Goal: Task Accomplishment & Management: Use online tool/utility

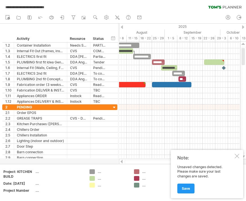
click at [132, 136] on div at bounding box center [179, 136] width 120 height 6
click at [128, 96] on div at bounding box center [179, 96] width 120 height 6
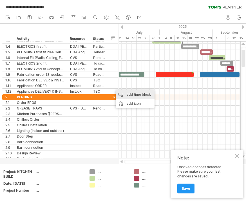
click at [143, 94] on div "add time block" at bounding box center [135, 94] width 39 height 9
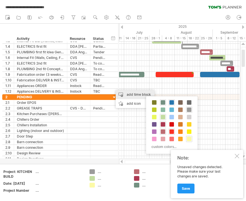
click at [171, 133] on span at bounding box center [171, 132] width 4 height 4
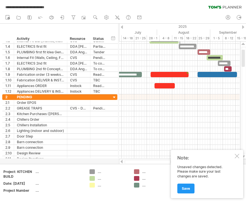
click at [193, 75] on div at bounding box center [179, 75] width 120 height 6
click at [197, 83] on div at bounding box center [179, 86] width 120 height 6
click at [202, 87] on div at bounding box center [179, 86] width 120 height 6
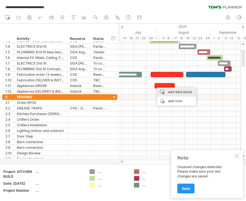
click at [189, 92] on div "add time block" at bounding box center [176, 92] width 39 height 9
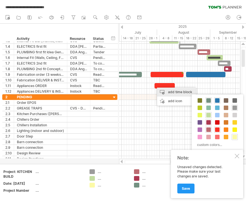
click at [217, 100] on span at bounding box center [217, 100] width 4 height 4
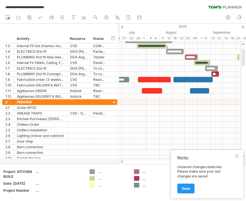
click at [221, 80] on div at bounding box center [179, 80] width 120 height 6
click at [201, 88] on div "add time block" at bounding box center [192, 86] width 39 height 9
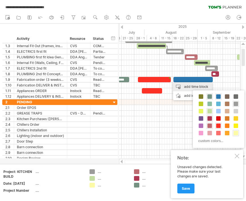
click at [224, 125] on div at bounding box center [227, 126] width 6 height 6
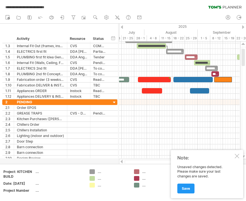
click at [227, 94] on div at bounding box center [179, 91] width 120 height 6
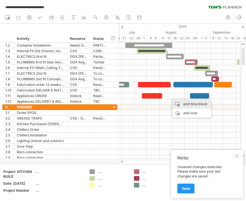
click at [203, 104] on div "add time block" at bounding box center [191, 104] width 39 height 9
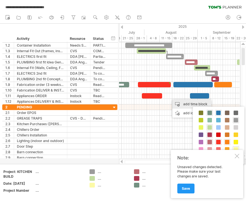
click at [225, 141] on span at bounding box center [227, 142] width 4 height 4
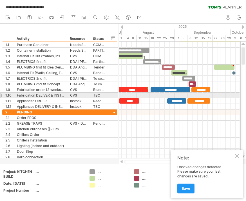
click at [181, 98] on div "********" at bounding box center [176, 100] width 19 height 5
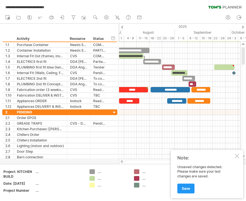
click at [182, 102] on div "********" at bounding box center [176, 100] width 19 height 5
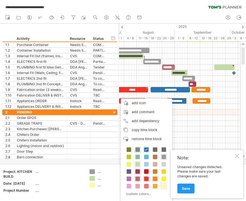
click at [126, 136] on div "remove time block remove selected items" at bounding box center [146, 139] width 51 height 9
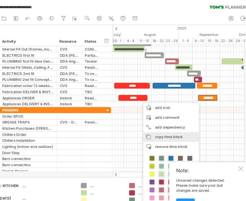
click at [158, 126] on span "copy time block" at bounding box center [171, 127] width 26 height 4
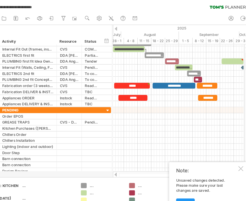
click at [189, 97] on div at bounding box center [179, 97] width 120 height 6
click at [191, 97] on div at bounding box center [179, 97] width 120 height 6
click at [185, 97] on div at bounding box center [179, 97] width 120 height 6
click at [189, 97] on div at bounding box center [179, 97] width 120 height 6
click at [161, 123] on div "paste time block/icon" at bounding box center [173, 124] width 49 height 9
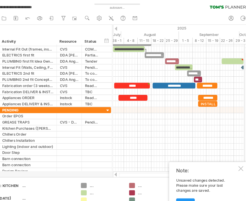
click at [197, 89] on div "*******" at bounding box center [206, 90] width 18 height 5
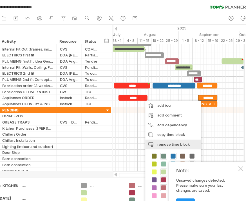
click at [152, 131] on div "remove time block remove selected items" at bounding box center [174, 134] width 51 height 9
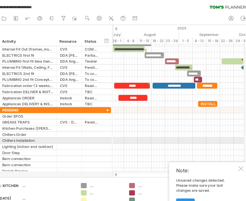
click at [125, 131] on div at bounding box center [179, 131] width 120 height 6
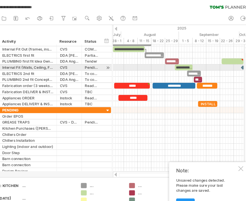
click at [219, 59] on div at bounding box center [229, 57] width 20 height 5
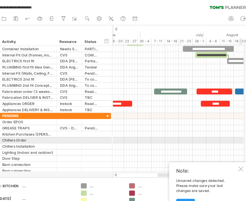
scroll to position [1, 0]
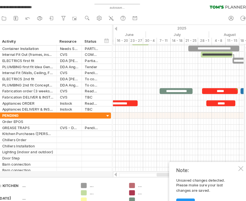
click at [219, 159] on div "Note: Unsaved changes detected. Please make sure your last changes are saved. S…" at bounding box center [207, 174] width 72 height 48
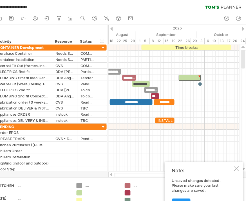
click at [184, 73] on div at bounding box center [194, 71] width 20 height 5
click at [201, 71] on div at bounding box center [202, 70] width 3 height 3
type textarea "**********"
click at [171, 46] on div "Time blocks:" at bounding box center [190, 43] width 82 height 5
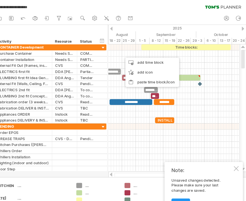
click at [135, 67] on div "add icon" at bounding box center [159, 66] width 49 height 9
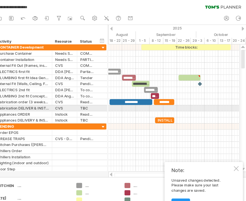
click at [201, 102] on div at bounding box center [179, 100] width 120 height 6
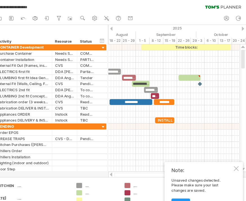
click at [169, 46] on div "Time blocks:" at bounding box center [190, 43] width 82 height 5
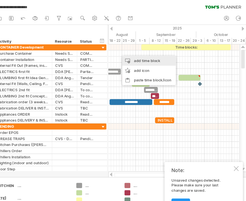
click at [132, 57] on div "add time block" at bounding box center [156, 56] width 49 height 9
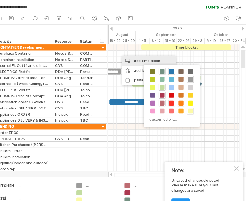
click at [175, 102] on span at bounding box center [177, 102] width 4 height 4
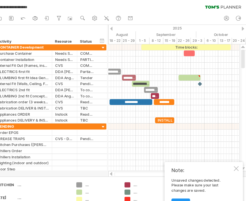
click at [185, 49] on div at bounding box center [179, 50] width 120 height 6
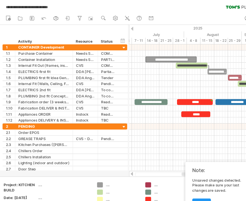
click at [176, 51] on div at bounding box center [179, 50] width 120 height 6
click at [176, 53] on div "**********" at bounding box center [157, 54] width 47 height 5
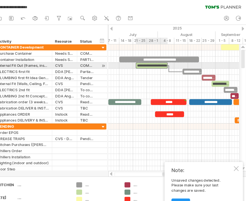
click at [145, 59] on div "**********" at bounding box center [158, 60] width 29 height 5
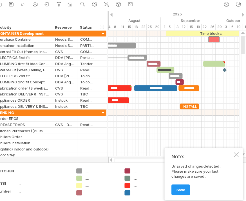
scroll to position [13, 0]
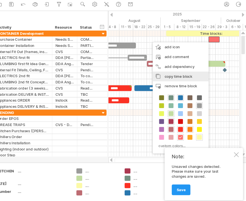
click at [174, 71] on span "copy time block" at bounding box center [184, 70] width 26 height 4
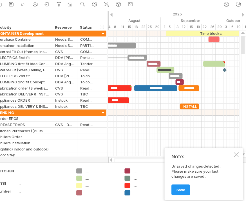
click at [198, 42] on div at bounding box center [179, 42] width 120 height 6
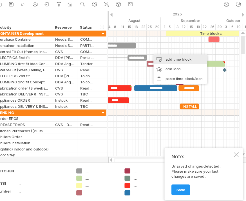
click at [171, 55] on div "add time block" at bounding box center [184, 54] width 49 height 9
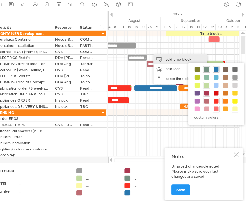
click at [216, 101] on span at bounding box center [218, 100] width 4 height 4
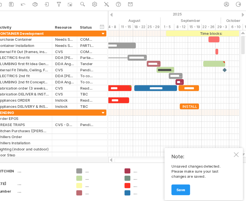
click at [207, 49] on div at bounding box center [179, 48] width 120 height 6
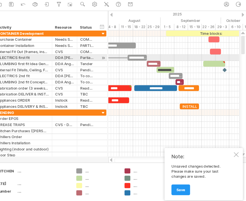
click at [198, 54] on div at bounding box center [179, 54] width 120 height 6
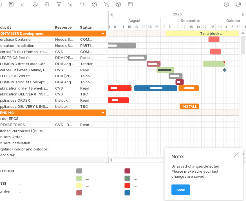
click at [200, 53] on div at bounding box center [179, 54] width 120 height 6
click at [196, 53] on div at bounding box center [179, 54] width 120 height 6
click at [206, 58] on div at bounding box center [216, 58] width 20 height 5
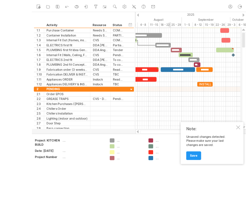
scroll to position [29, 0]
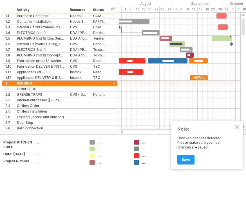
click at [136, 96] on div at bounding box center [179, 95] width 120 height 6
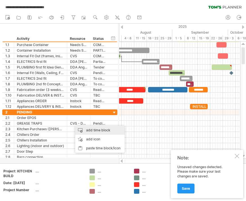
click at [97, 131] on div "add time block" at bounding box center [99, 130] width 49 height 9
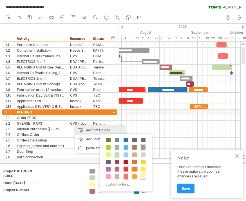
click at [128, 168] on div at bounding box center [126, 169] width 6 height 6
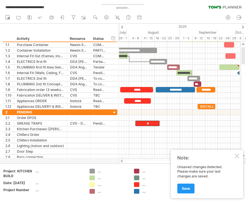
scroll to position [2, 0]
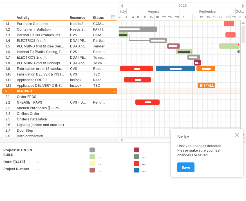
click at [175, 123] on div at bounding box center [179, 122] width 120 height 6
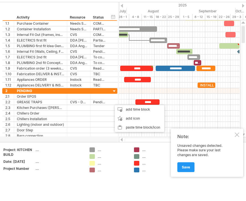
scroll to position [0, 0]
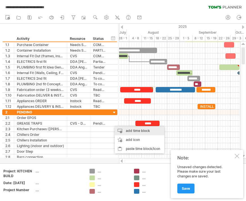
click at [141, 130] on div "add time block" at bounding box center [139, 130] width 49 height 9
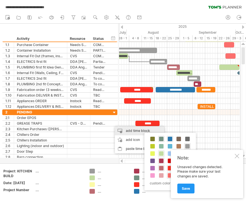
click at [170, 139] on span at bounding box center [170, 139] width 4 height 4
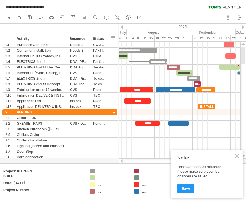
scroll to position [21, 0]
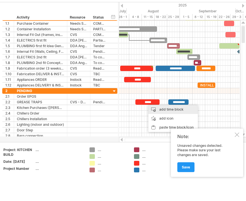
click at [174, 111] on div "add time block" at bounding box center [172, 109] width 49 height 9
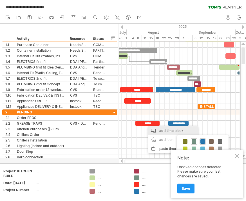
click at [203, 121] on div at bounding box center [179, 124] width 120 height 6
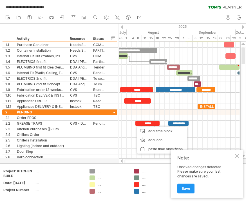
click at [194, 124] on div at bounding box center [179, 124] width 120 height 6
click at [164, 131] on div "add time block" at bounding box center [161, 131] width 49 height 9
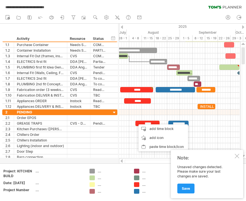
click at [195, 122] on div at bounding box center [179, 124] width 120 height 6
click at [166, 129] on div "add time block" at bounding box center [162, 129] width 49 height 9
click at [195, 122] on div at bounding box center [179, 124] width 120 height 6
click at [162, 129] on div "add time block" at bounding box center [162, 129] width 49 height 9
click at [237, 157] on div at bounding box center [236, 156] width 4 height 4
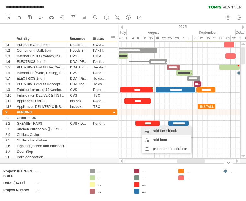
click at [148, 128] on div "add time block" at bounding box center [166, 130] width 49 height 9
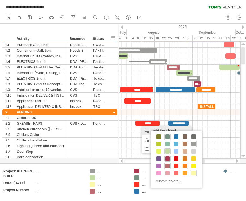
click at [185, 166] on span at bounding box center [184, 166] width 4 height 4
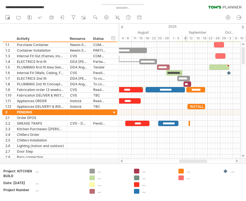
click at [196, 125] on div at bounding box center [179, 124] width 120 height 6
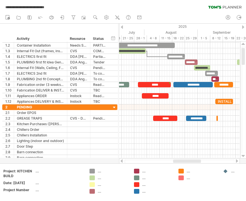
click at [216, 119] on span at bounding box center [217, 118] width 2 height 5
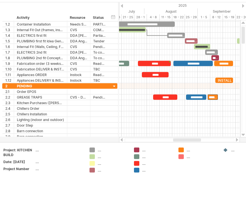
click at [210, 128] on div at bounding box center [179, 126] width 120 height 6
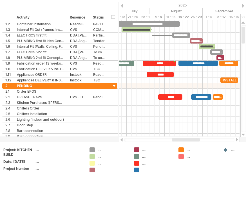
click at [219, 100] on div "*******" at bounding box center [217, 96] width 10 height 5
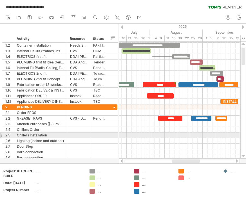
click at [184, 135] on div at bounding box center [179, 136] width 120 height 6
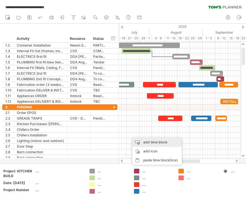
click at [139, 140] on div "add time block" at bounding box center [156, 142] width 49 height 9
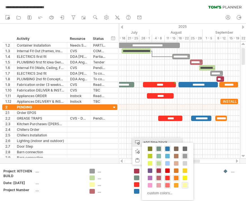
click at [177, 177] on span at bounding box center [176, 178] width 4 height 4
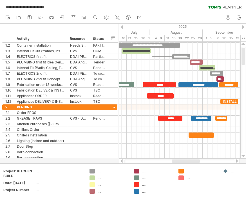
scroll to position [21, 0]
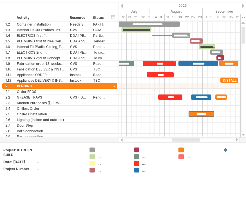
click at [125, 112] on div at bounding box center [179, 109] width 120 height 6
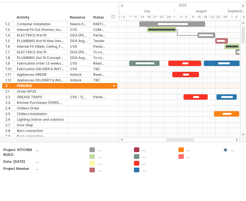
scroll to position [0, 0]
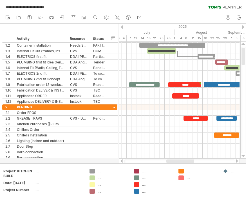
click at [138, 130] on div at bounding box center [179, 130] width 120 height 6
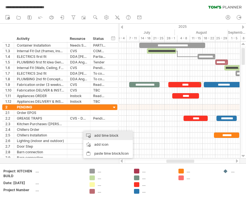
click at [100, 135] on div "add time block" at bounding box center [107, 135] width 49 height 9
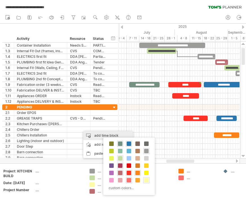
click at [130, 172] on span at bounding box center [128, 173] width 4 height 4
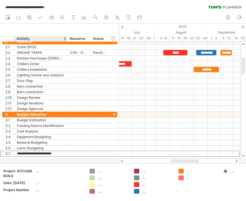
scroll to position [21, 0]
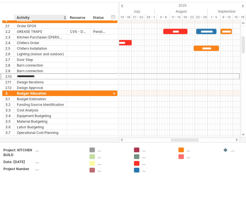
click at [40, 75] on input "**********" at bounding box center [40, 76] width 47 height 5
type input "*"
click at [57, 69] on input "**********" at bounding box center [40, 70] width 47 height 5
type input "*"
click at [47, 81] on input "**********" at bounding box center [40, 82] width 47 height 5
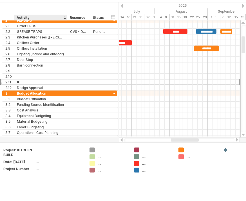
type input "*"
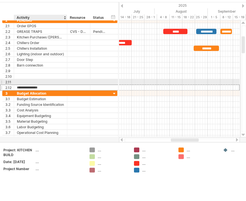
click at [53, 85] on input "**********" at bounding box center [40, 87] width 47 height 5
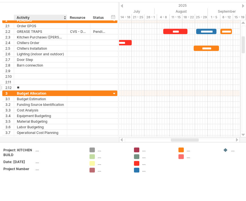
type input "*"
click at [21, 95] on input "**********" at bounding box center [40, 93] width 47 height 5
click at [22, 96] on input "**********" at bounding box center [40, 93] width 47 height 5
type input "*"
click at [52, 100] on input "**********" at bounding box center [40, 98] width 47 height 5
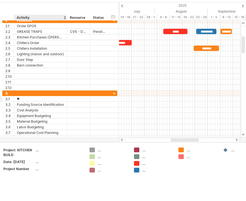
type input "*"
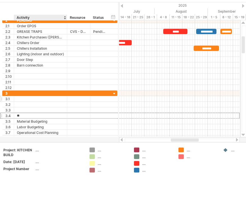
type input "*"
click at [48, 124] on input "**********" at bounding box center [40, 121] width 47 height 5
type input "*"
click at [48, 123] on input "text" at bounding box center [40, 121] width 47 height 5
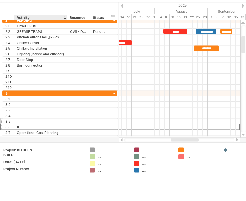
type input "*"
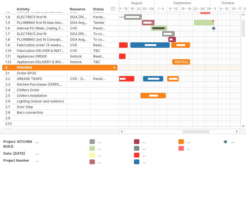
scroll to position [31, 0]
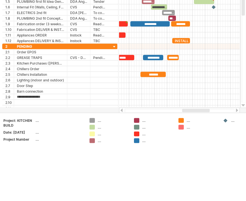
type input "**********"
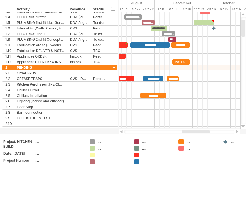
click at [194, 113] on div at bounding box center [179, 113] width 120 height 6
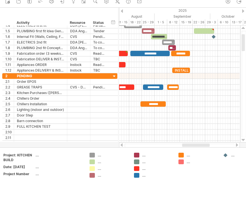
scroll to position [0, 0]
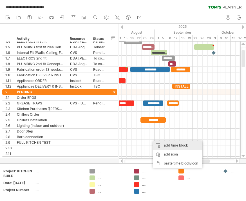
click at [160, 143] on div "add time block" at bounding box center [177, 145] width 49 height 9
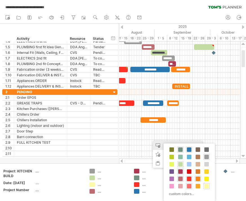
click at [206, 178] on span at bounding box center [206, 179] width 4 height 4
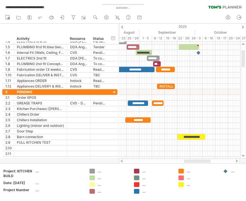
click at [214, 138] on div at bounding box center [179, 137] width 120 height 6
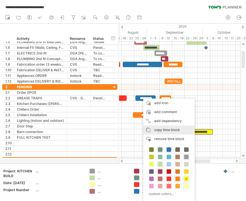
click at [167, 130] on span "copy time block" at bounding box center [167, 130] width 26 height 4
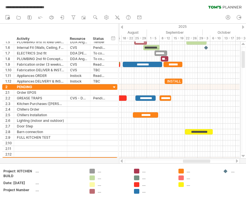
click at [198, 139] on div at bounding box center [179, 138] width 120 height 6
click at [191, 139] on div at bounding box center [179, 138] width 120 height 6
click at [188, 139] on div at bounding box center [179, 138] width 120 height 6
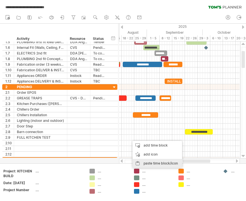
click at [166, 162] on div "paste time block/icon" at bounding box center [156, 163] width 49 height 9
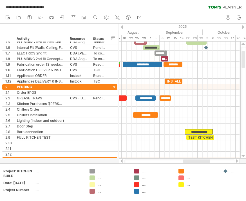
click at [207, 133] on div "**********" at bounding box center [199, 131] width 28 height 5
click at [194, 126] on div at bounding box center [179, 127] width 120 height 6
click at [196, 127] on div at bounding box center [179, 127] width 120 height 6
click at [180, 124] on div at bounding box center [179, 127] width 120 height 6
click at [191, 125] on div at bounding box center [179, 127] width 120 height 6
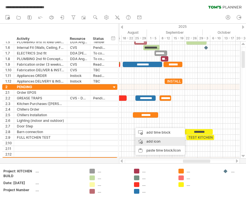
click at [145, 142] on div "add icon" at bounding box center [159, 141] width 49 height 9
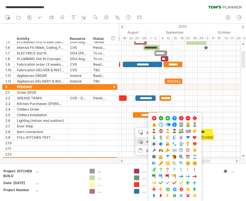
click at [194, 117] on span at bounding box center [195, 118] width 6 height 5
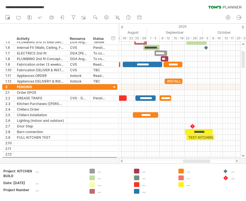
click at [200, 126] on div at bounding box center [179, 127] width 120 height 6
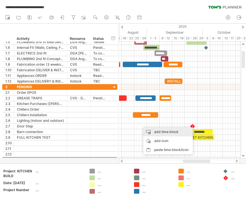
click at [147, 132] on div "add time block" at bounding box center [167, 132] width 49 height 9
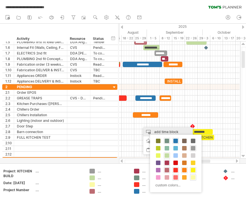
click at [176, 161] on span at bounding box center [175, 163] width 4 height 4
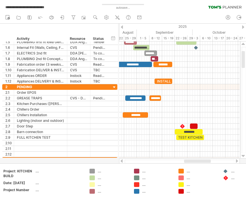
click at [198, 126] on span at bounding box center [197, 126] width 2 height 5
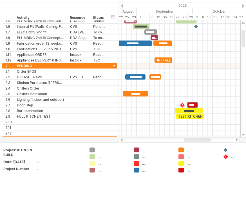
click at [223, 130] on div at bounding box center [179, 131] width 120 height 6
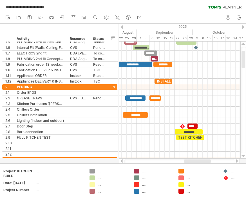
click at [208, 133] on div at bounding box center [179, 132] width 120 height 6
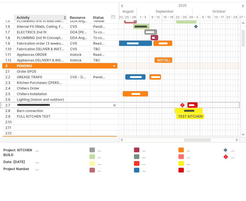
click at [61, 107] on input "**********" at bounding box center [40, 105] width 47 height 5
type input "**********"
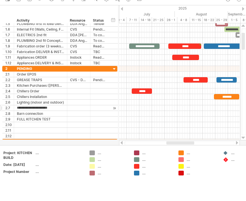
scroll to position [1, 0]
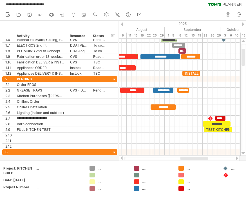
click at [157, 101] on div at bounding box center [179, 104] width 120 height 6
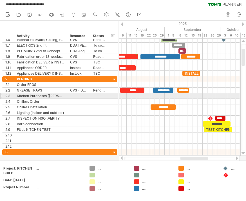
click at [156, 92] on div "*********" at bounding box center [163, 90] width 20 height 5
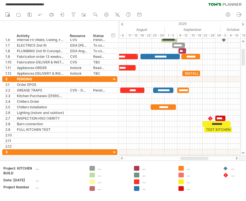
scroll to position [0, 0]
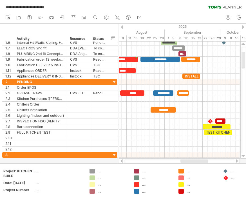
click at [172, 100] on div at bounding box center [179, 99] width 120 height 6
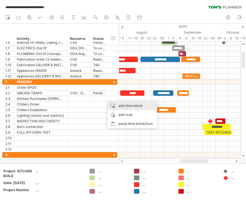
click at [116, 105] on div "add time block" at bounding box center [131, 105] width 49 height 9
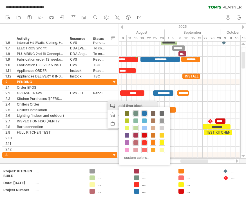
click at [146, 141] on span at bounding box center [144, 143] width 4 height 4
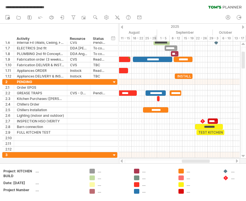
click at [160, 97] on span at bounding box center [159, 98] width 2 height 5
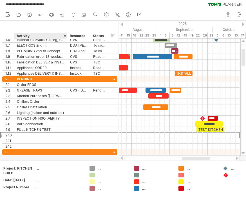
scroll to position [4, 0]
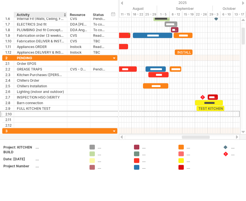
type input "*"
type input "********"
type input "*********"
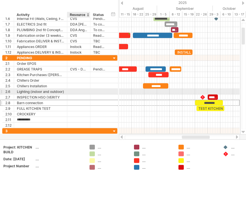
scroll to position [17, 0]
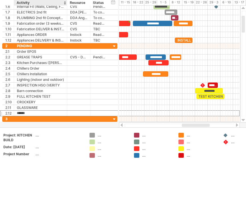
type input "*******"
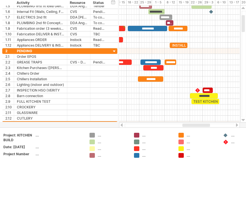
scroll to position [7, 0]
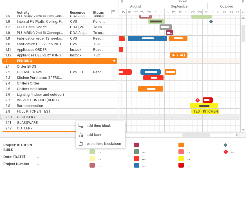
click at [133, 134] on div at bounding box center [179, 137] width 120 height 6
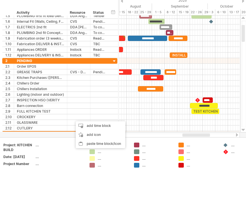
click at [93, 141] on div "add time block" at bounding box center [100, 145] width 49 height 9
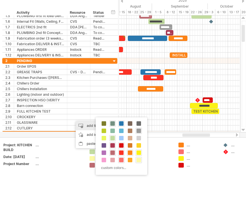
scroll to position [0, 0]
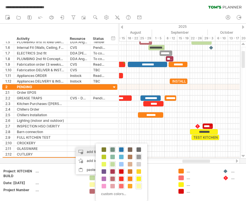
click at [105, 155] on span at bounding box center [103, 157] width 4 height 4
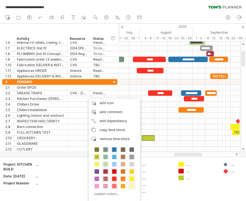
click at [102, 129] on span "copy time block" at bounding box center [112, 130] width 26 height 4
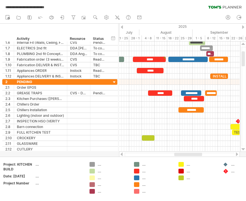
click at [145, 140] on div at bounding box center [148, 137] width 13 height 5
click at [149, 145] on div at bounding box center [179, 144] width 120 height 6
click at [152, 146] on div at bounding box center [179, 144] width 120 height 6
click at [147, 140] on div at bounding box center [148, 137] width 13 height 5
click at [151, 144] on div at bounding box center [179, 144] width 120 height 6
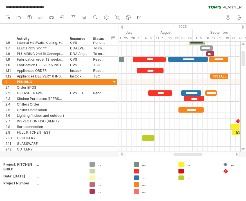
click at [148, 145] on div at bounding box center [179, 144] width 120 height 6
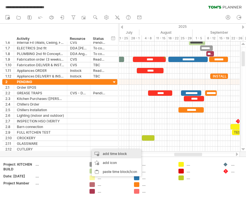
click at [101, 152] on div "add time block" at bounding box center [116, 154] width 49 height 9
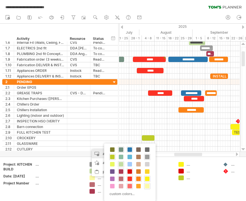
click at [112, 157] on span at bounding box center [112, 157] width 4 height 4
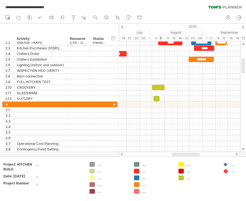
click at [152, 99] on span at bounding box center [153, 98] width 2 height 5
click at [158, 90] on div at bounding box center [158, 87] width 13 height 5
click at [155, 127] on div at bounding box center [179, 127] width 120 height 6
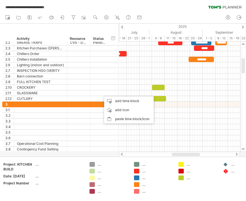
click at [113, 98] on div "add time block" at bounding box center [128, 101] width 49 height 9
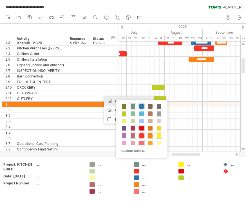
click at [126, 111] on div at bounding box center [124, 114] width 6 height 6
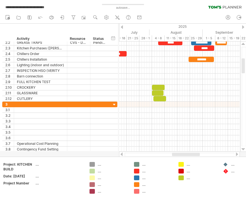
click at [162, 123] on div at bounding box center [179, 122] width 120 height 6
click at [190, 116] on div at bounding box center [179, 116] width 120 height 6
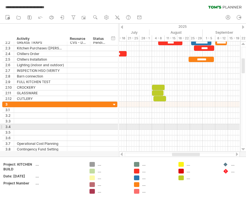
click at [204, 129] on div at bounding box center [179, 127] width 120 height 6
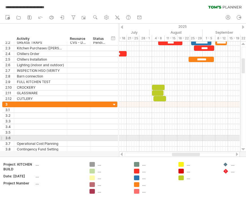
click at [204, 141] on div at bounding box center [179, 138] width 120 height 6
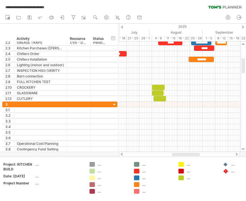
click at [222, 96] on div at bounding box center [179, 99] width 120 height 6
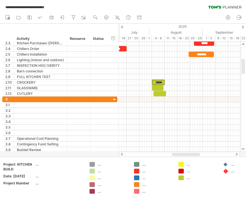
scroll to position [0, 2]
click at [157, 84] on div "******" at bounding box center [158, 82] width 13 height 5
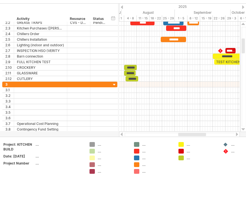
scroll to position [0, 0]
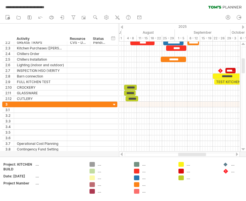
click at [181, 85] on div at bounding box center [179, 88] width 120 height 6
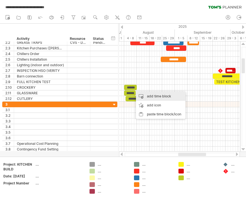
click at [141, 94] on div "add time block" at bounding box center [160, 96] width 49 height 9
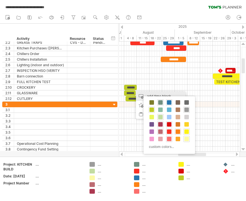
click at [170, 131] on span at bounding box center [169, 132] width 4 height 4
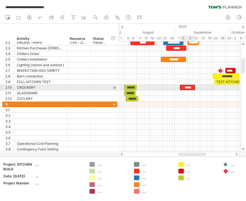
scroll to position [20, 0]
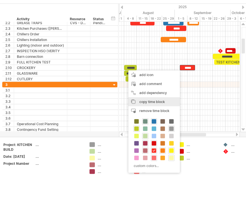
click at [149, 101] on span "copy time block" at bounding box center [152, 102] width 26 height 4
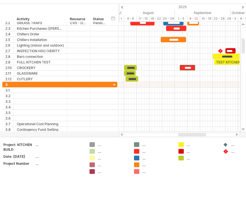
click at [186, 76] on div at bounding box center [179, 74] width 120 height 6
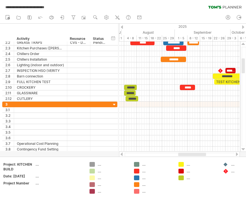
click at [182, 93] on div at bounding box center [179, 94] width 120 height 6
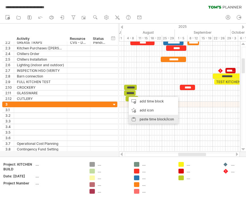
click at [140, 121] on div "paste time block/icon" at bounding box center [152, 119] width 49 height 9
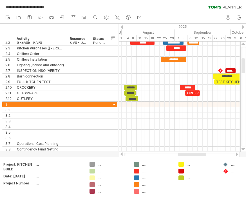
click at [184, 98] on div at bounding box center [179, 99] width 120 height 6
click at [185, 99] on div at bounding box center [179, 99] width 120 height 6
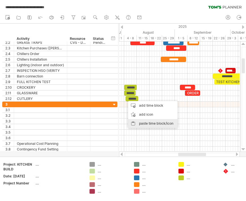
click at [139, 123] on div "paste time block/icon" at bounding box center [152, 123] width 49 height 9
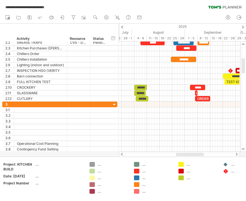
click at [189, 93] on div at bounding box center [179, 94] width 120 height 6
click at [195, 93] on span at bounding box center [196, 93] width 2 height 5
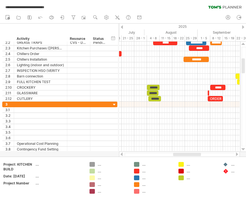
click at [209, 93] on span at bounding box center [209, 93] width 2 height 5
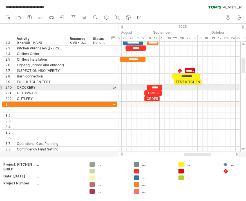
click at [170, 88] on div at bounding box center [179, 88] width 120 height 6
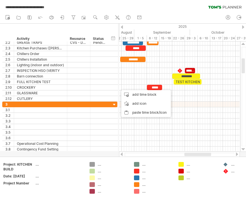
click at [130, 111] on div "paste time block/icon" at bounding box center [145, 112] width 49 height 9
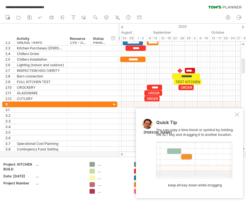
click at [237, 116] on div at bounding box center [236, 114] width 4 height 4
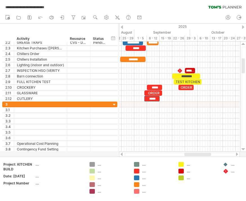
scroll to position [20, 0]
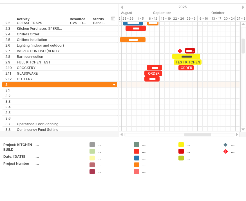
click at [155, 78] on div "*****" at bounding box center [151, 78] width 15 height 5
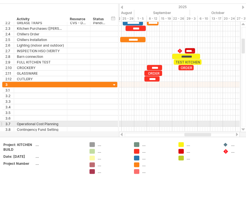
click at [169, 123] on div at bounding box center [179, 124] width 120 height 6
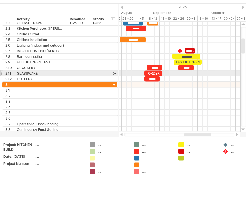
scroll to position [20, 0]
click at [188, 70] on div "*****" at bounding box center [185, 67] width 15 height 5
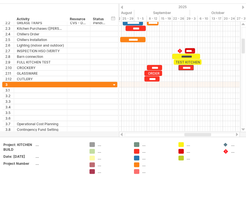
scroll to position [0, 0]
click at [194, 71] on span at bounding box center [193, 67] width 2 height 5
click at [185, 67] on div "**" at bounding box center [185, 67] width 15 height 5
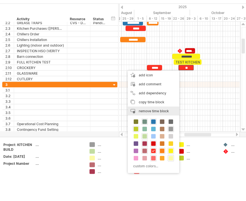
click at [137, 111] on div "remove time block remove selected items" at bounding box center [153, 111] width 51 height 9
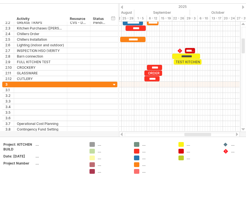
scroll to position [20, 0]
click at [136, 165] on div at bounding box center [136, 164] width 5 height 5
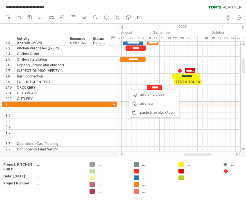
click at [142, 94] on div "add time block" at bounding box center [153, 94] width 49 height 9
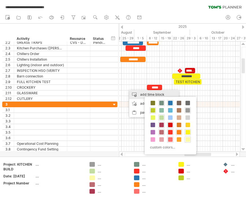
click at [180, 132] on span at bounding box center [179, 132] width 4 height 4
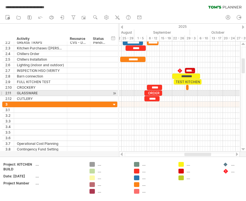
click at [186, 94] on div at bounding box center [179, 94] width 120 height 6
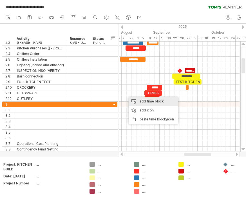
click at [134, 99] on div "add time block" at bounding box center [152, 101] width 49 height 9
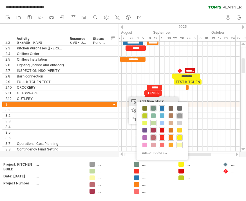
click at [171, 137] on span at bounding box center [170, 137] width 4 height 4
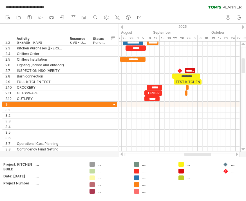
click at [185, 98] on div at bounding box center [179, 99] width 120 height 6
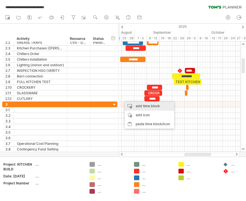
click at [133, 105] on div "add time block" at bounding box center [149, 106] width 49 height 9
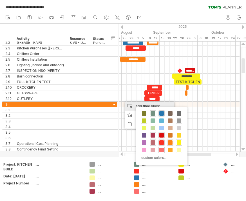
click at [172, 141] on span at bounding box center [170, 143] width 4 height 4
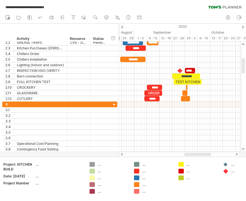
click at [187, 86] on span at bounding box center [187, 87] width 2 height 5
click at [193, 89] on div at bounding box center [179, 88] width 120 height 6
click at [191, 92] on div at bounding box center [179, 94] width 120 height 6
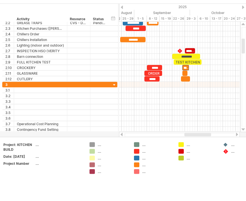
click at [188, 76] on span at bounding box center [187, 73] width 2 height 5
click at [186, 75] on span at bounding box center [187, 73] width 2 height 5
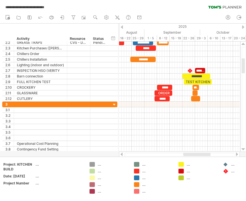
click at [189, 92] on div at bounding box center [179, 94] width 120 height 6
type input "*****"
type input "*"
type input "*******"
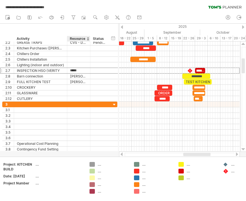
type input "******"
click at [60, 71] on input "**********" at bounding box center [40, 70] width 47 height 5
type input "**********"
type input "***"
type input "**********"
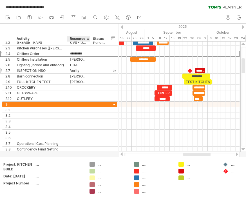
type input "**********"
click at [83, 48] on input "text" at bounding box center [78, 48] width 17 height 5
type input "*****"
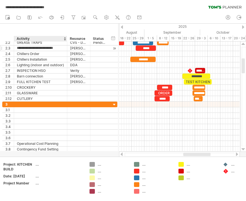
click at [64, 47] on input "**********" at bounding box center [40, 48] width 47 height 5
type input "**********"
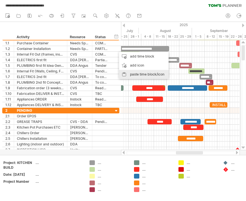
click at [125, 72] on div "paste time block/icon" at bounding box center [143, 76] width 49 height 9
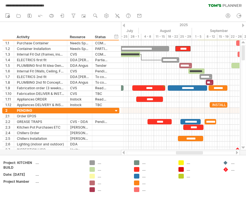
scroll to position [1, 0]
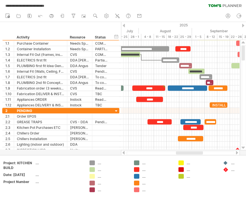
click at [188, 48] on div "*****" at bounding box center [182, 48] width 15 height 5
click at [180, 47] on div at bounding box center [182, 48] width 15 height 5
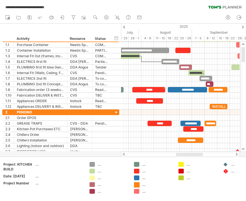
click at [138, 186] on div at bounding box center [137, 184] width 6 height 5
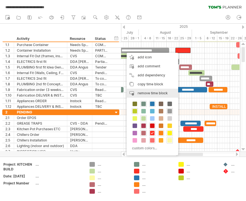
click at [133, 93] on div "remove time block remove selected items" at bounding box center [151, 93] width 51 height 9
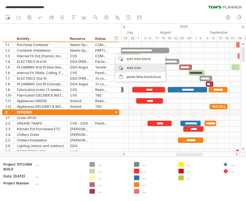
click at [121, 67] on div "add icon" at bounding box center [140, 68] width 49 height 9
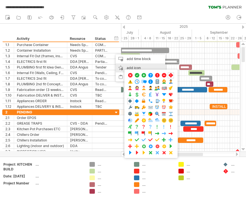
click at [136, 73] on span at bounding box center [137, 75] width 6 height 5
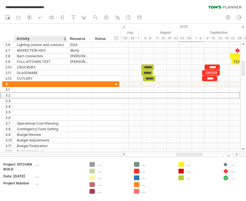
scroll to position [19, 0]
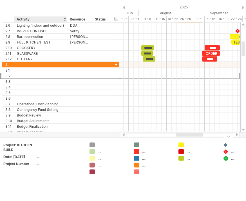
type input "*"
type input "**********"
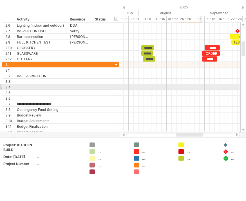
scroll to position [0, 0]
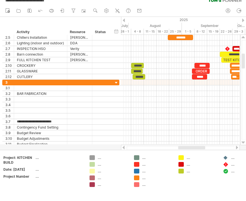
click at [139, 98] on div at bounding box center [180, 101] width 118 height 6
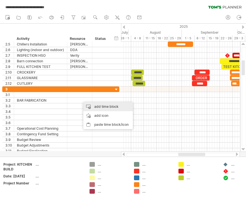
click at [92, 107] on div "add time block" at bounding box center [107, 106] width 49 height 9
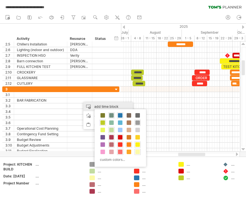
click at [121, 142] on span at bounding box center [120, 144] width 4 height 4
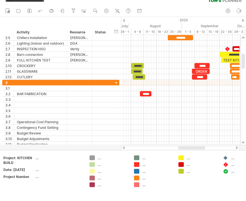
click at [164, 97] on div at bounding box center [180, 94] width 118 height 6
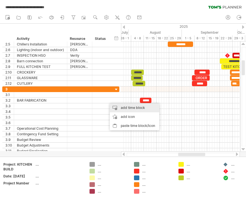
click at [116, 106] on div "add time block" at bounding box center [134, 107] width 49 height 9
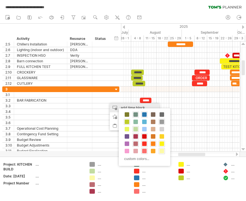
click at [153, 143] on span at bounding box center [153, 144] width 4 height 4
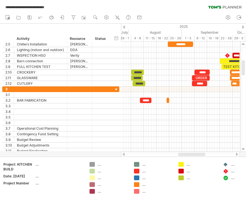
click at [168, 99] on span at bounding box center [169, 100] width 2 height 5
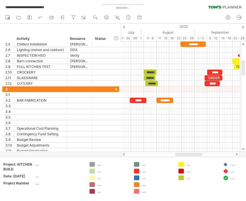
click at [180, 101] on div at bounding box center [180, 101] width 118 height 6
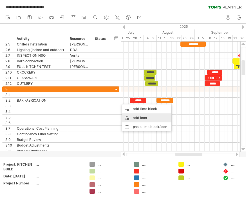
click at [126, 118] on div "add icon" at bounding box center [146, 118] width 49 height 9
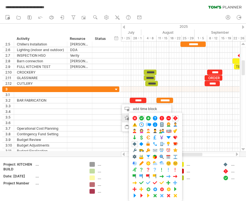
click at [141, 118] on span at bounding box center [142, 118] width 6 height 5
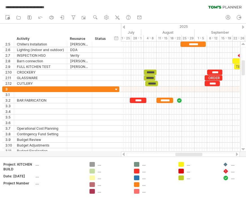
click at [187, 100] on div at bounding box center [180, 101] width 118 height 6
click at [138, 119] on div "add icon" at bounding box center [156, 117] width 49 height 9
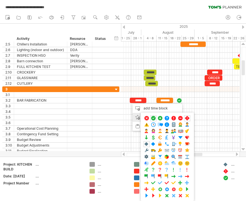
click at [167, 138] on span at bounding box center [167, 137] width 6 height 5
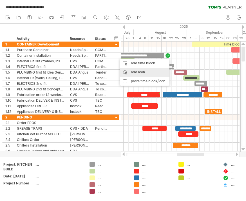
click at [129, 71] on div "add icon" at bounding box center [144, 72] width 49 height 9
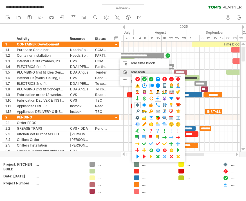
click at [158, 99] on span at bounding box center [158, 98] width 6 height 5
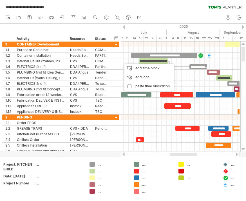
click at [181, 61] on div at bounding box center [180, 61] width 118 height 6
click at [131, 77] on div "add icon" at bounding box center [148, 77] width 49 height 9
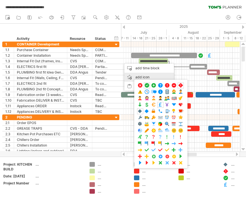
click at [148, 84] on span at bounding box center [147, 85] width 6 height 5
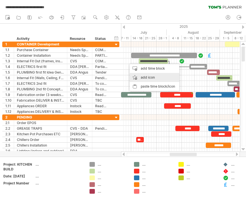
click at [138, 78] on div "add icon" at bounding box center [154, 77] width 49 height 9
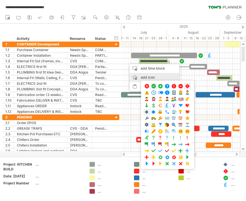
click at [167, 104] on span at bounding box center [167, 105] width 6 height 5
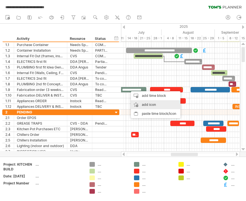
click at [135, 104] on div "add icon" at bounding box center [155, 104] width 49 height 9
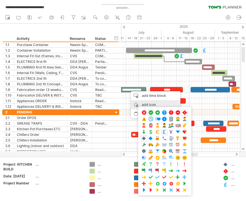
click at [164, 131] on span at bounding box center [164, 132] width 6 height 5
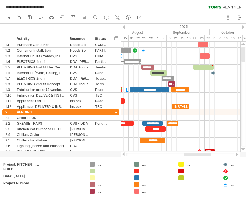
click at [194, 91] on div at bounding box center [180, 90] width 118 height 6
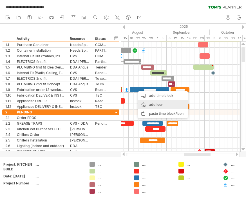
click at [146, 105] on div "add icon" at bounding box center [162, 104] width 49 height 9
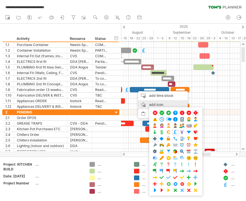
click at [175, 131] on span at bounding box center [175, 132] width 6 height 5
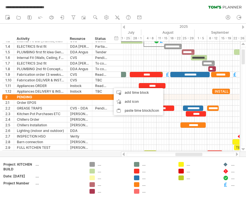
click at [170, 86] on div at bounding box center [180, 86] width 118 height 6
click at [121, 102] on div "add icon" at bounding box center [138, 101] width 49 height 9
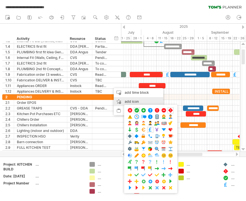
click at [150, 128] on span at bounding box center [150, 129] width 6 height 5
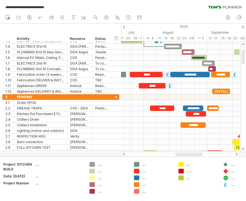
click at [230, 90] on span at bounding box center [230, 91] width 2 height 5
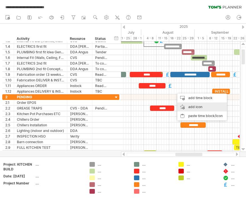
click at [183, 108] on div "add icon" at bounding box center [201, 107] width 49 height 9
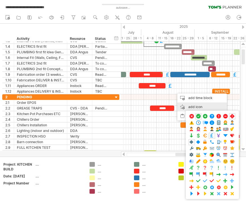
click at [211, 134] on span at bounding box center [212, 135] width 6 height 5
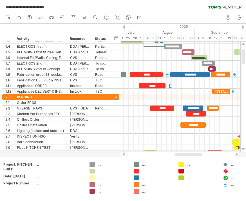
click at [177, 107] on div at bounding box center [180, 109] width 118 height 6
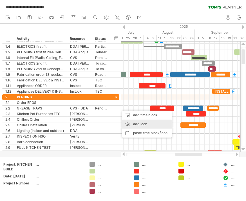
click at [129, 126] on div "add icon" at bounding box center [146, 124] width 49 height 9
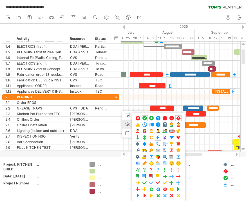
click at [158, 136] on span at bounding box center [158, 137] width 6 height 5
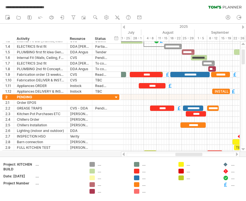
click at [225, 110] on div at bounding box center [180, 109] width 118 height 6
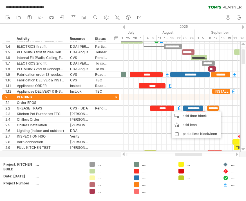
click at [179, 126] on div "add icon" at bounding box center [195, 125] width 49 height 9
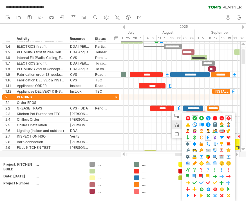
click at [207, 137] on span at bounding box center [208, 137] width 6 height 5
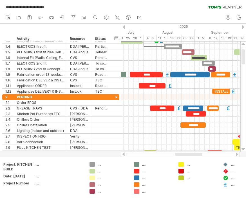
click at [212, 125] on div at bounding box center [180, 126] width 118 height 6
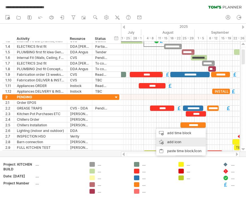
click at [160, 143] on div "add icon" at bounding box center [180, 142] width 49 height 9
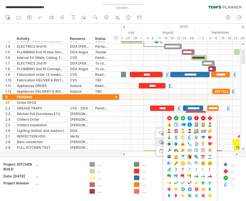
click at [190, 139] on span at bounding box center [190, 137] width 6 height 5
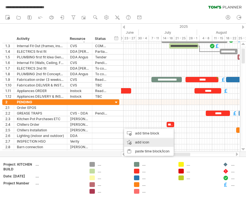
click at [132, 143] on div "add icon" at bounding box center [148, 142] width 49 height 9
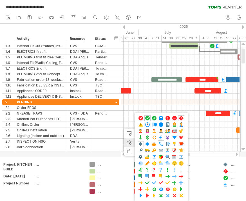
click at [163, 137] on span at bounding box center [161, 137] width 6 height 5
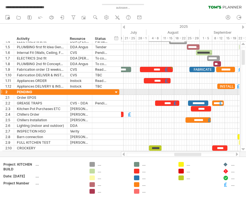
click at [245, 92] on div at bounding box center [243, 97] width 4 height 100
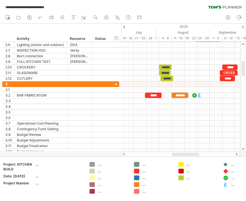
click at [186, 132] on div at bounding box center [180, 129] width 118 height 6
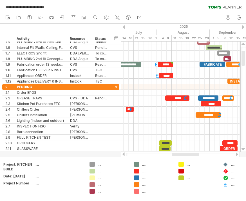
click at [159, 121] on div at bounding box center [180, 121] width 118 height 6
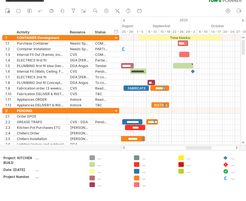
scroll to position [0, 5]
click at [182, 41] on div "*******" at bounding box center [183, 43] width 10 height 5
click at [191, 44] on div "*******" at bounding box center [192, 43] width 10 height 5
click at [138, 69] on div at bounding box center [180, 66] width 118 height 6
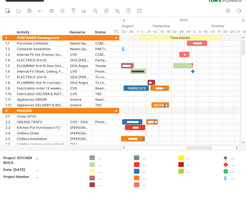
click at [139, 69] on div at bounding box center [180, 66] width 118 height 6
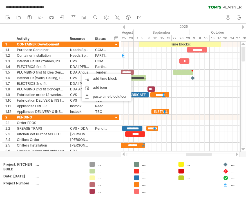
click at [92, 96] on div "paste time block/icon" at bounding box center [106, 96] width 49 height 9
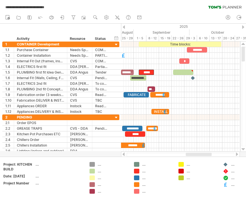
scroll to position [6, 0]
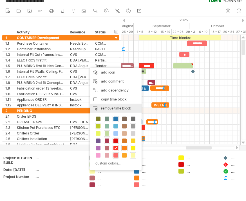
click at [119, 106] on span "remove time block" at bounding box center [116, 108] width 30 height 4
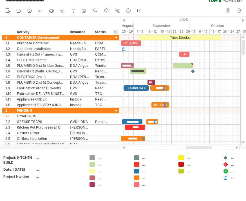
scroll to position [0, 0]
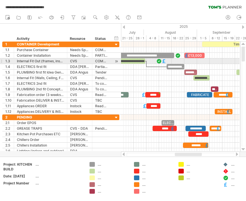
click at [166, 59] on div at bounding box center [164, 60] width 6 height 5
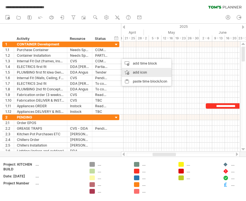
click at [127, 72] on div "add icon" at bounding box center [146, 72] width 49 height 9
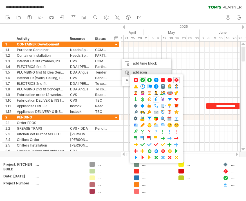
click at [157, 98] on span at bounding box center [156, 99] width 6 height 5
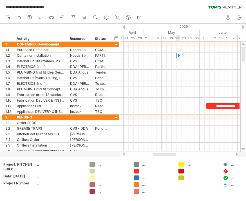
click at [181, 54] on div at bounding box center [179, 55] width 6 height 5
click at [181, 56] on div at bounding box center [179, 55] width 6 height 5
click at [184, 56] on div at bounding box center [180, 56] width 118 height 6
click at [176, 54] on div at bounding box center [174, 55] width 6 height 5
click at [174, 56] on div at bounding box center [174, 55] width 6 height 5
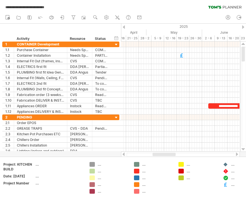
click at [180, 57] on div at bounding box center [182, 55] width 6 height 5
click at [181, 56] on div at bounding box center [181, 55] width 6 height 5
click at [194, 83] on div at bounding box center [180, 84] width 118 height 6
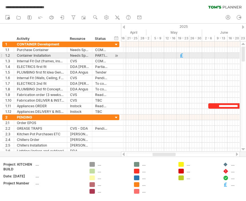
click at [189, 56] on div at bounding box center [180, 56] width 118 height 6
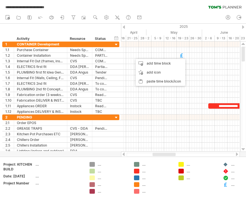
click at [146, 65] on div "add time block" at bounding box center [159, 63] width 49 height 9
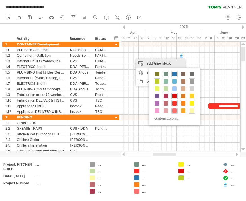
click at [177, 110] on div at bounding box center [174, 111] width 6 height 6
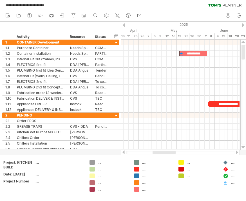
click at [198, 53] on div "**********" at bounding box center [193, 53] width 28 height 5
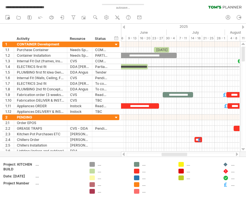
click at [186, 134] on div at bounding box center [180, 135] width 118 height 6
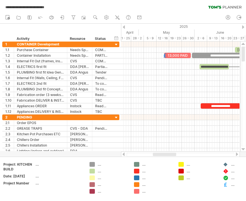
click at [184, 92] on div at bounding box center [180, 95] width 118 height 6
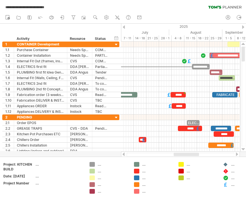
click at [232, 66] on div at bounding box center [180, 67] width 118 height 6
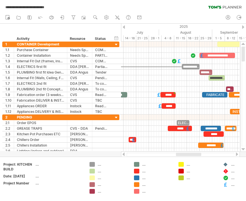
click at [219, 54] on div "**********" at bounding box center [216, 55] width 35 height 5
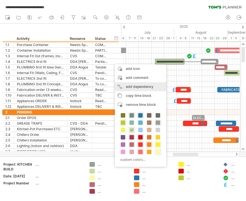
click at [125, 86] on div "add dependency You can use dependencies when you require tasks to be done in a …" at bounding box center [140, 86] width 51 height 9
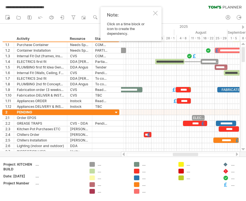
click at [157, 11] on div at bounding box center [155, 13] width 4 height 4
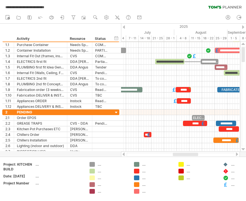
scroll to position [3, 0]
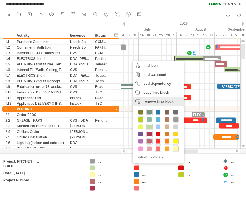
click at [143, 100] on span "remove time block" at bounding box center [158, 101] width 30 height 4
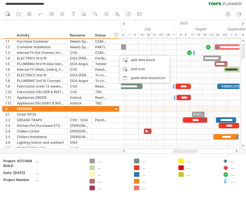
scroll to position [0, 0]
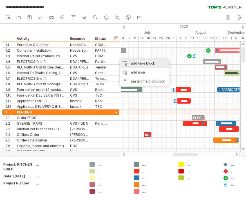
click at [129, 62] on div "add time block" at bounding box center [144, 63] width 49 height 9
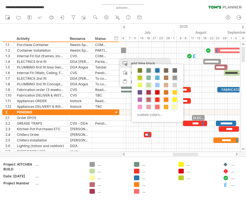
click at [149, 83] on span at bounding box center [148, 85] width 4 height 4
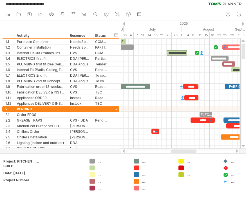
click at [181, 56] on div "**********" at bounding box center [176, 52] width 20 height 5
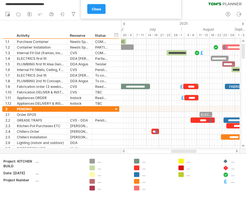
scroll to position [3, 0]
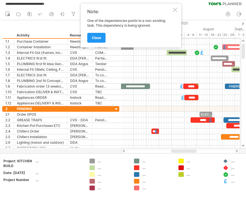
click at [180, 8] on div "Note: One of the dependencies points to a non-existing task. This dependency is…" at bounding box center [131, 26] width 100 height 44
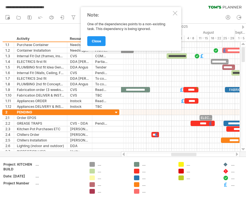
click at [174, 12] on div at bounding box center [175, 13] width 4 height 4
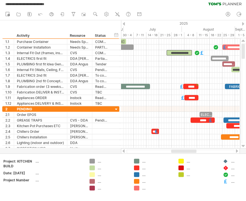
scroll to position [3, 0]
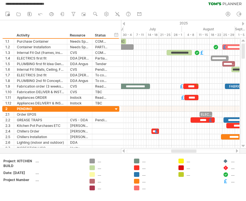
click at [155, 122] on div at bounding box center [180, 120] width 118 height 6
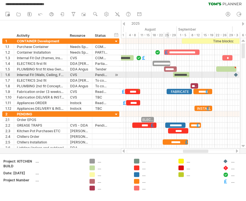
scroll to position [0, 0]
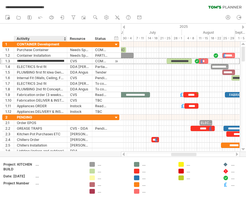
click at [55, 62] on input "**********" at bounding box center [40, 60] width 47 height 5
click at [62, 61] on input "**********" at bounding box center [40, 60] width 47 height 5
click at [160, 102] on div at bounding box center [180, 101] width 118 height 6
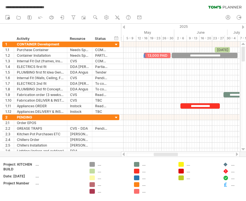
click at [143, 58] on div at bounding box center [145, 55] width 6 height 5
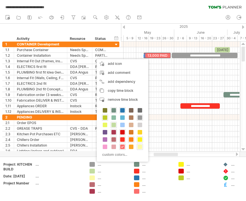
click at [119, 91] on span "copy time block" at bounding box center [121, 91] width 26 height 4
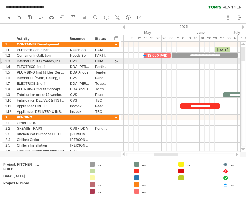
click at [148, 63] on div at bounding box center [180, 61] width 118 height 6
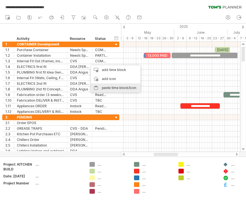
click at [102, 89] on div "paste time block/icon" at bounding box center [115, 87] width 49 height 9
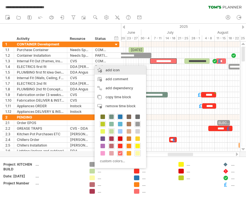
click at [112, 70] on div "add icon" at bounding box center [119, 70] width 51 height 9
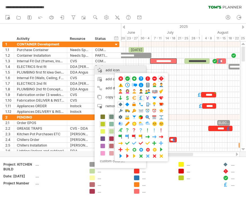
click at [128, 77] on span at bounding box center [128, 78] width 6 height 5
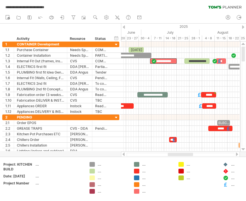
click at [153, 60] on div at bounding box center [154, 60] width 6 height 5
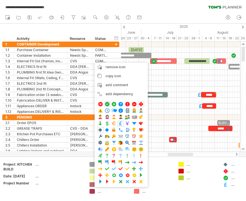
click at [123, 120] on div "remove icon remove selected items copy icon copy time blocks/icons add comment …" at bounding box center [120, 125] width 53 height 125
click at [121, 123] on span at bounding box center [121, 123] width 6 height 5
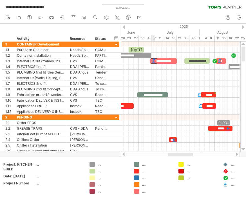
click at [155, 61] on div at bounding box center [154, 60] width 6 height 5
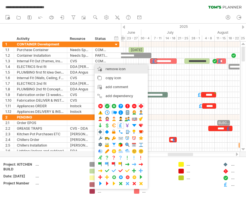
click at [111, 68] on span "remove icon" at bounding box center [115, 69] width 20 height 4
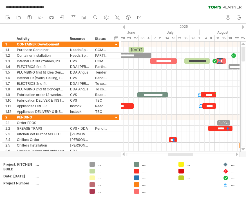
click at [218, 62] on div at bounding box center [219, 60] width 6 height 5
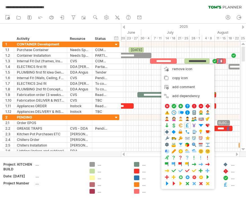
click at [175, 68] on span "remove icon" at bounding box center [182, 69] width 20 height 4
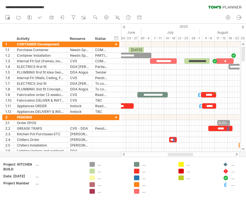
click at [232, 60] on div "*" at bounding box center [225, 60] width 18 height 5
click at [167, 59] on div "**********" at bounding box center [163, 60] width 27 height 5
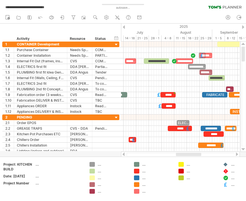
click at [203, 56] on div at bounding box center [202, 55] width 6 height 5
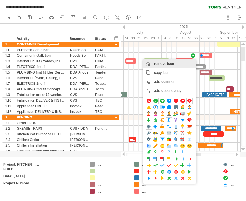
click at [150, 65] on div "remove icon remove selected items" at bounding box center [169, 63] width 53 height 9
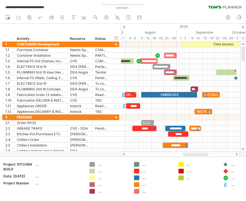
click at [142, 95] on span at bounding box center [141, 94] width 2 height 5
click at [146, 95] on div "*********" at bounding box center [169, 94] width 56 height 5
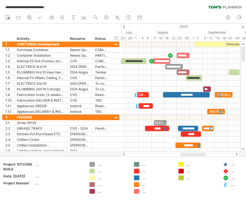
click at [137, 95] on div at bounding box center [136, 94] width 6 height 5
click at [103, 100] on input "***" at bounding box center [101, 100] width 12 height 5
type input "*"
click at [87, 99] on input "***" at bounding box center [79, 100] width 19 height 5
type input "*"
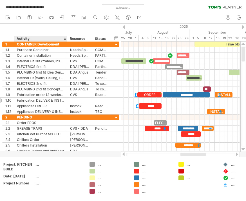
click at [65, 98] on div at bounding box center [66, 101] width 3 height 6
click at [63, 99] on input "**********" at bounding box center [40, 100] width 47 height 5
type input "*"
type input "**********"
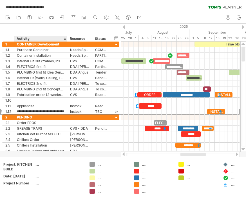
click at [24, 111] on input "**********" at bounding box center [40, 111] width 47 height 5
click at [22, 112] on input "**********" at bounding box center [40, 111] width 47 height 5
type input "*"
click at [88, 110] on input "*******" at bounding box center [79, 111] width 19 height 5
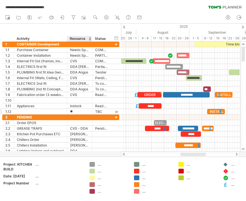
type input "*"
type input "******"
click at [107, 112] on input "***" at bounding box center [101, 111] width 12 height 5
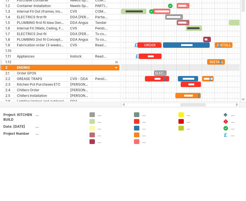
scroll to position [27, 0]
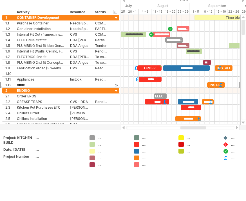
type input "********"
click at [127, 85] on div at bounding box center [180, 85] width 118 height 6
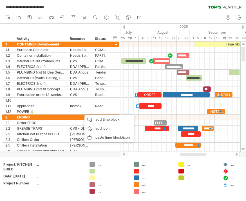
click at [97, 118] on div "add time block" at bounding box center [108, 119] width 49 height 9
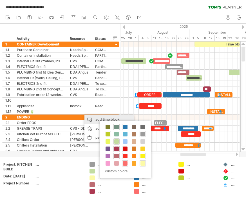
click at [107, 162] on span at bounding box center [107, 163] width 4 height 4
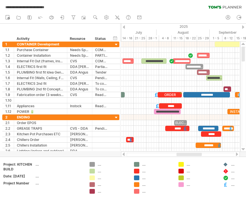
scroll to position [0, 12]
click at [165, 110] on div "**********" at bounding box center [167, 111] width 27 height 5
click at [159, 111] on div at bounding box center [167, 111] width 27 height 5
click at [170, 112] on div at bounding box center [159, 111] width 27 height 5
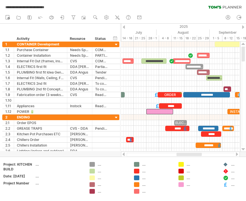
click at [171, 110] on div at bounding box center [159, 111] width 27 height 5
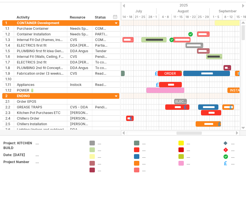
scroll to position [21, 0]
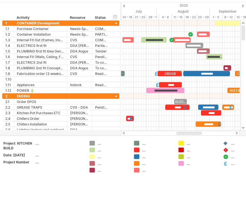
click at [158, 91] on div "**********" at bounding box center [165, 90] width 38 height 5
click at [180, 90] on div "**********" at bounding box center [165, 90] width 38 height 5
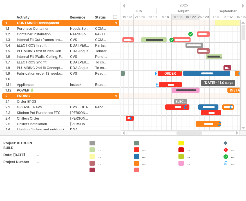
scroll to position [21, 0]
click at [199, 93] on span at bounding box center [199, 90] width 2 height 5
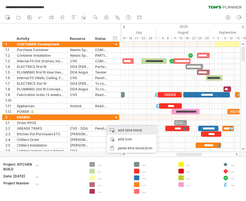
click at [125, 129] on div "add time block" at bounding box center [131, 130] width 49 height 9
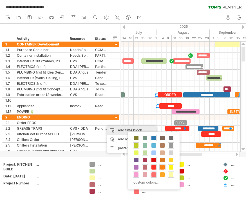
click at [155, 166] on span at bounding box center [153, 167] width 4 height 4
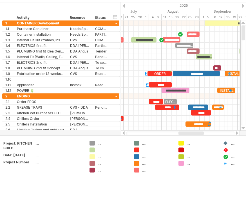
scroll to position [21, 0]
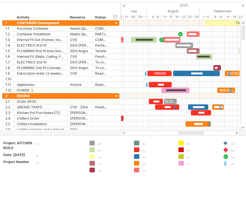
click at [169, 123] on div at bounding box center [180, 124] width 118 height 6
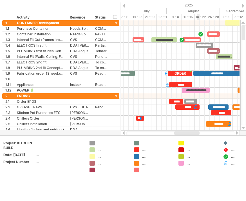
click at [193, 102] on div "*********" at bounding box center [190, 101] width 13 height 5
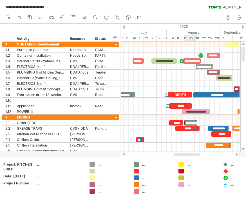
click at [193, 120] on div "*********" at bounding box center [190, 122] width 13 height 5
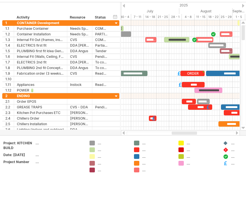
scroll to position [21, 0]
click at [180, 123] on div at bounding box center [180, 124] width 118 height 6
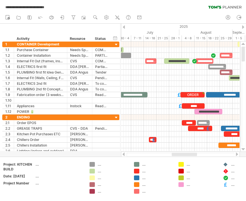
click at [215, 123] on div at bounding box center [180, 123] width 118 height 6
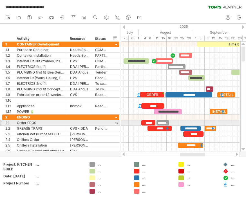
click at [202, 123] on div at bounding box center [180, 123] width 118 height 6
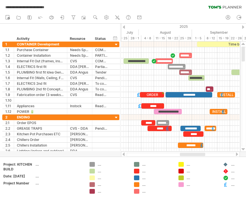
click at [195, 122] on div at bounding box center [180, 123] width 118 height 6
click at [136, 138] on div "add icon" at bounding box center [152, 138] width 49 height 9
click at [204, 119] on div at bounding box center [180, 118] width 118 height 6
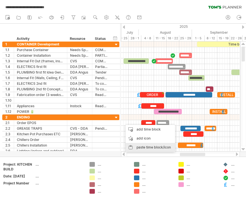
click at [135, 147] on div "paste time block/icon" at bounding box center [149, 147] width 49 height 9
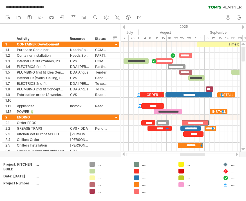
scroll to position [21, 0]
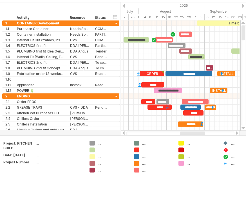
click at [200, 101] on div "**********" at bounding box center [195, 101] width 27 height 5
click at [234, 99] on div at bounding box center [180, 97] width 118 height 6
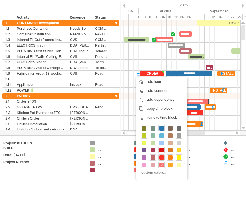
scroll to position [0, 0]
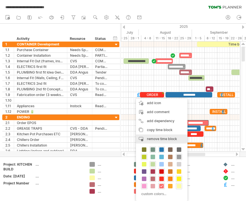
click at [156, 139] on span "remove time block" at bounding box center [162, 139] width 30 height 4
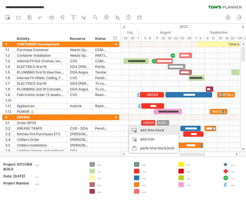
click at [150, 132] on div "add time block" at bounding box center [153, 130] width 49 height 9
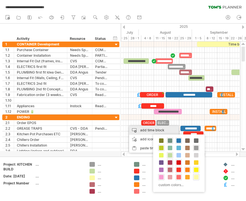
click at [162, 161] on span at bounding box center [161, 162] width 4 height 4
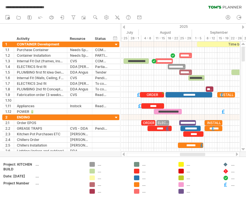
click at [224, 146] on div at bounding box center [180, 146] width 118 height 6
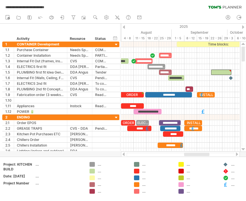
scroll to position [21, 0]
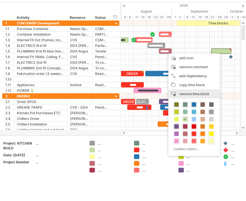
click at [196, 95] on span "remove time block" at bounding box center [194, 94] width 30 height 4
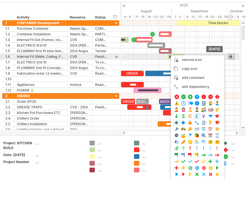
scroll to position [0, 0]
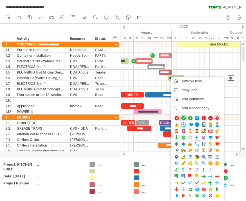
click at [196, 81] on span "remove icon" at bounding box center [192, 81] width 20 height 4
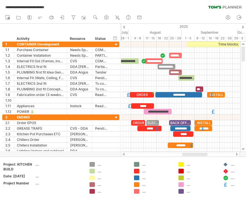
click at [223, 123] on div at bounding box center [180, 123] width 118 height 6
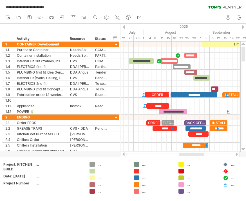
click at [199, 104] on div at bounding box center [180, 106] width 118 height 6
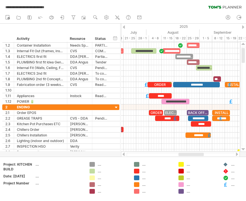
scroll to position [21, 0]
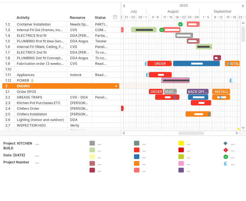
click at [186, 81] on div "**********" at bounding box center [175, 80] width 28 height 5
click at [184, 79] on div "**********" at bounding box center [175, 80] width 28 height 5
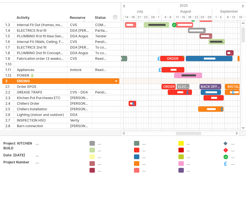
scroll to position [0, 0]
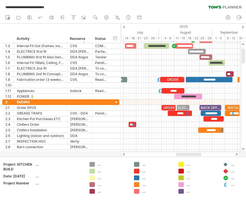
click at [225, 146] on div at bounding box center [180, 147] width 118 height 6
click at [227, 142] on div at bounding box center [180, 142] width 118 height 6
click at [230, 141] on div at bounding box center [180, 142] width 118 height 6
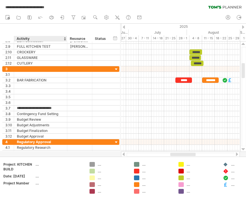
scroll to position [19, 0]
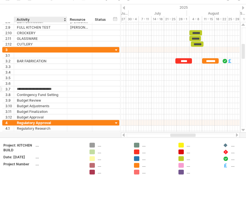
click at [25, 89] on input "**********" at bounding box center [40, 89] width 47 height 5
click at [24, 89] on input "**********" at bounding box center [40, 89] width 47 height 5
click at [21, 96] on input "**********" at bounding box center [40, 94] width 47 height 5
click at [20, 96] on input "**********" at bounding box center [40, 94] width 47 height 5
click at [26, 102] on input "**********" at bounding box center [40, 100] width 47 height 5
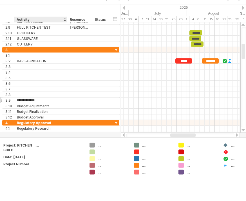
click at [19, 99] on input "**********" at bounding box center [40, 100] width 47 height 5
click at [17, 103] on div "3.9 Budget Review" at bounding box center [60, 101] width 117 height 6
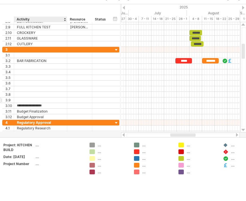
click at [19, 105] on input "**********" at bounding box center [40, 105] width 47 height 5
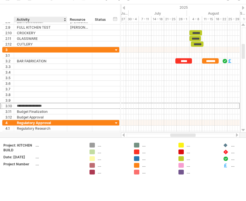
click at [19, 106] on input "**********" at bounding box center [40, 105] width 47 height 5
click at [19, 105] on input "**********" at bounding box center [40, 105] width 47 height 5
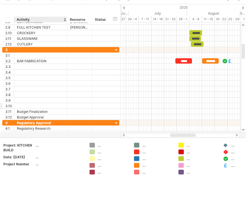
click at [17, 108] on input "text" at bounding box center [40, 105] width 47 height 5
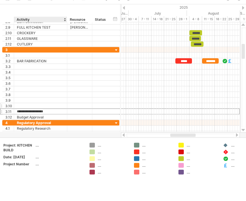
click at [17, 108] on div at bounding box center [40, 105] width 53 height 5
click at [20, 114] on input "**********" at bounding box center [40, 111] width 47 height 5
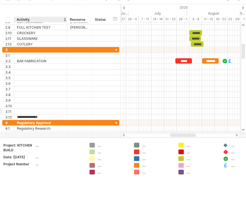
click at [17, 120] on input "**********" at bounding box center [40, 117] width 47 height 5
click at [21, 120] on input "**********" at bounding box center [40, 117] width 47 height 5
click at [19, 131] on input "**********" at bounding box center [40, 128] width 47 height 5
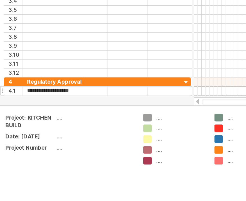
click at [19, 126] on input "**********" at bounding box center [40, 128] width 47 height 5
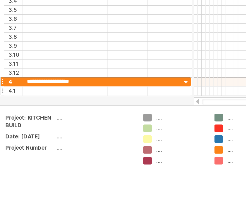
click at [21, 120] on input "**********" at bounding box center [40, 122] width 47 height 5
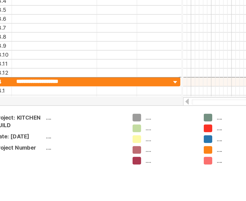
click at [52, 120] on input "**********" at bounding box center [40, 122] width 47 height 5
type input "*"
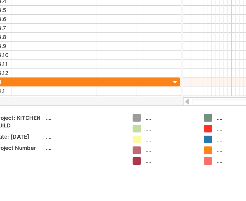
scroll to position [0, 0]
